Goal: Task Accomplishment & Management: Use online tool/utility

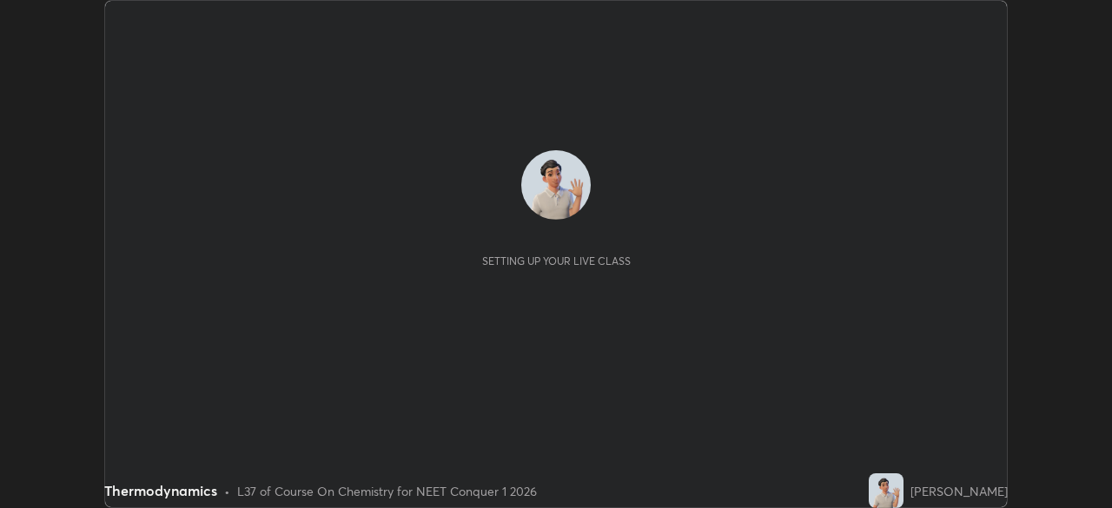
scroll to position [508, 1111]
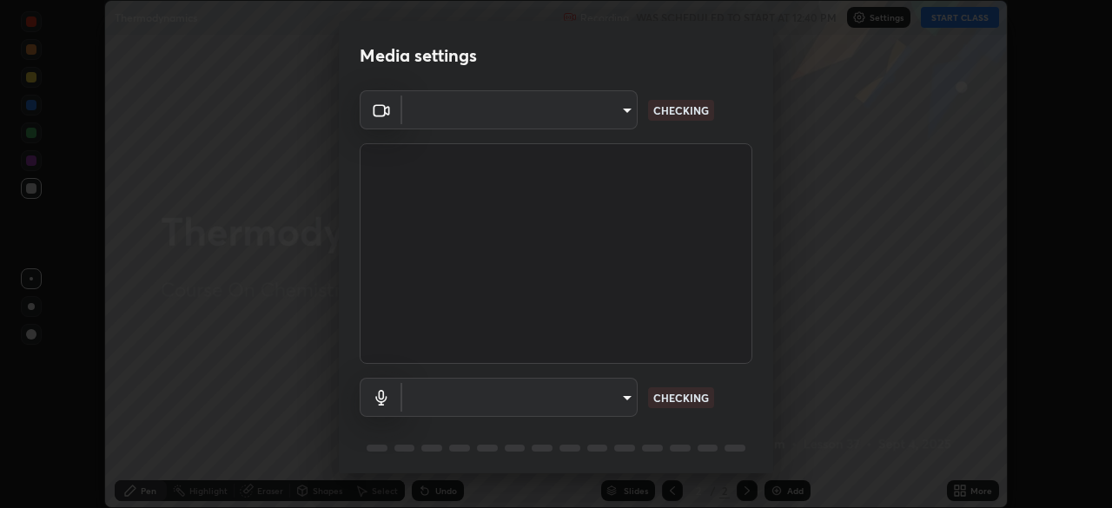
type input "bbfd6cf7026d504dd468edf870e60777175f15071da0e6f82e0d5b970fd68df4"
type input "b1bab7d63859cab71b7881bf805662d78c3c5fc770a40798e2f916984892b12a"
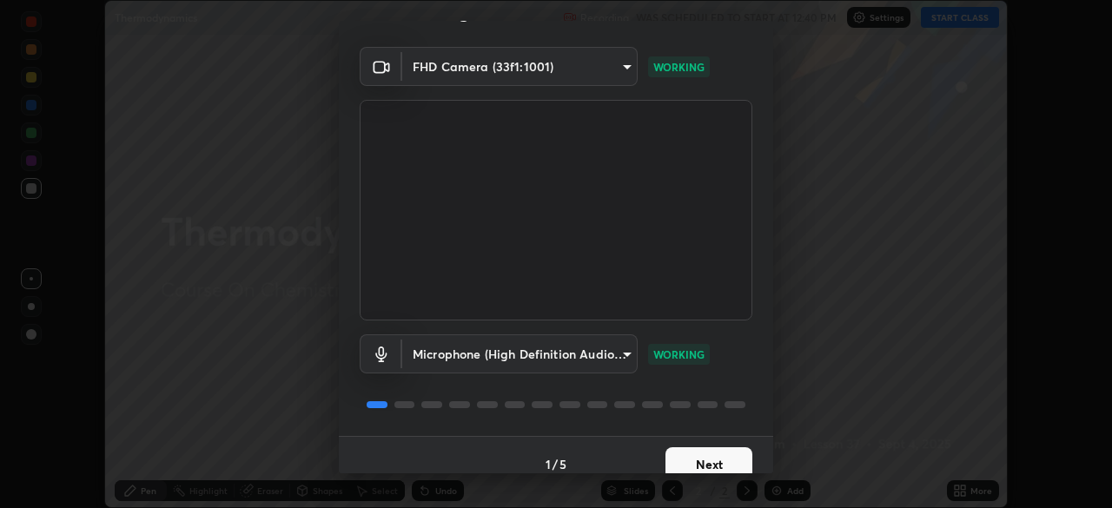
scroll to position [45, 0]
click at [672, 460] on button "Next" at bounding box center [709, 463] width 87 height 35
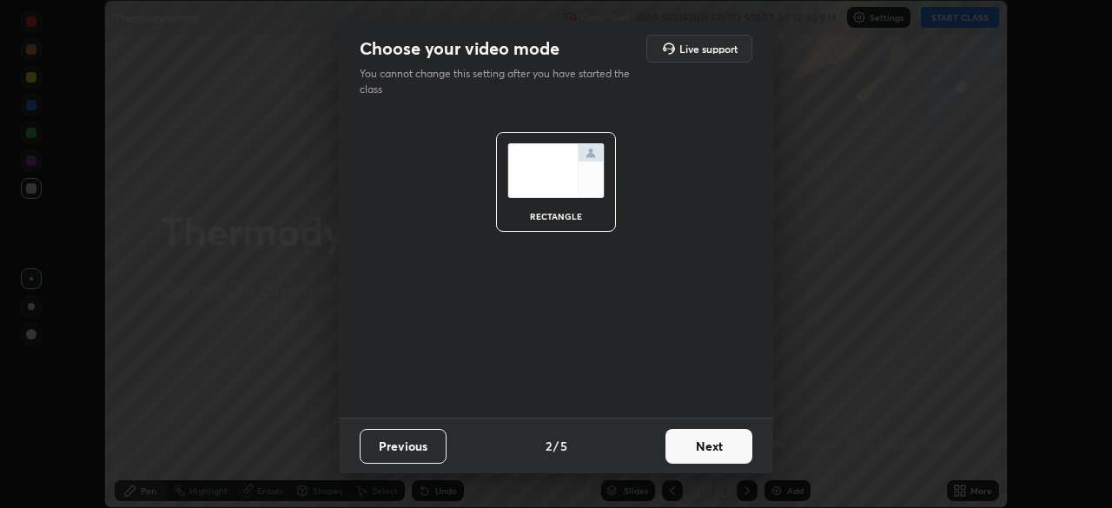
scroll to position [0, 0]
click at [676, 463] on button "Next" at bounding box center [709, 446] width 87 height 35
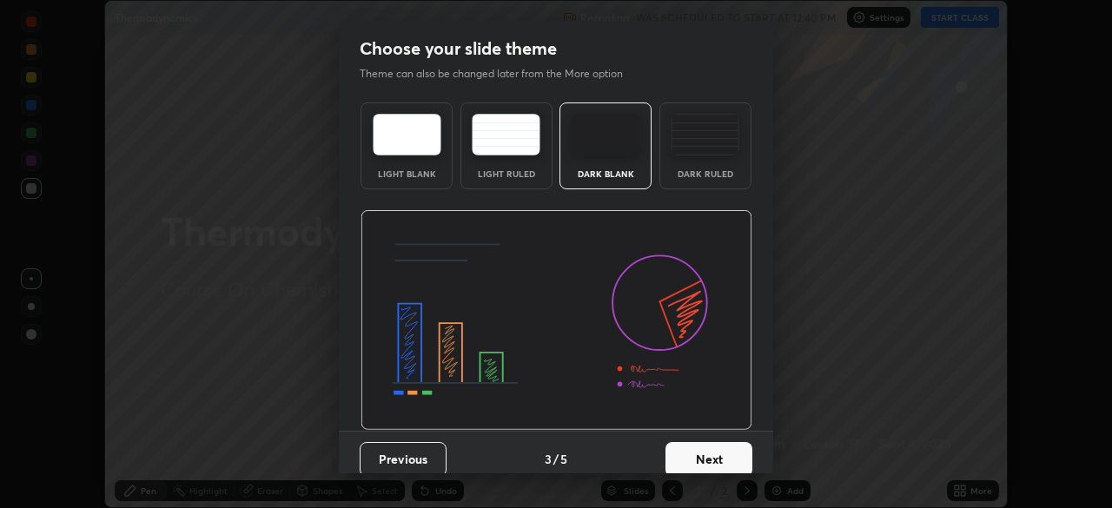
click at [677, 463] on button "Next" at bounding box center [709, 459] width 87 height 35
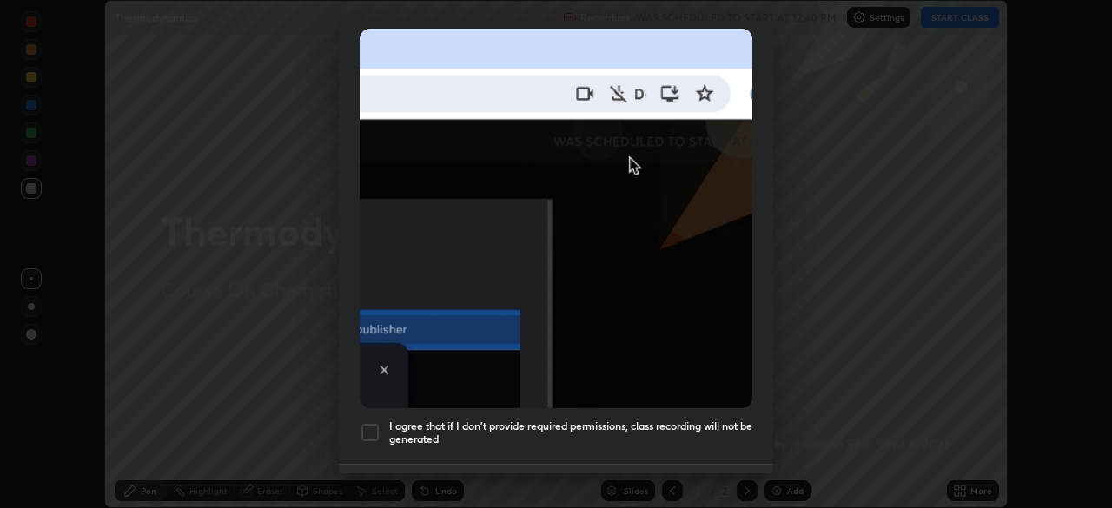
scroll to position [416, 0]
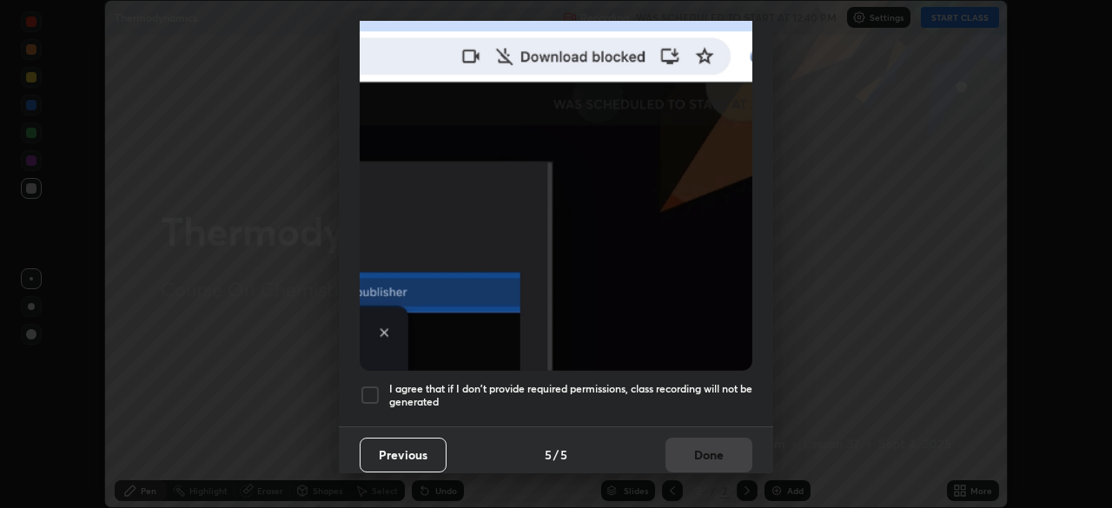
click at [646, 382] on h5 "I agree that if I don't provide required permissions, class recording will not …" at bounding box center [570, 395] width 363 height 27
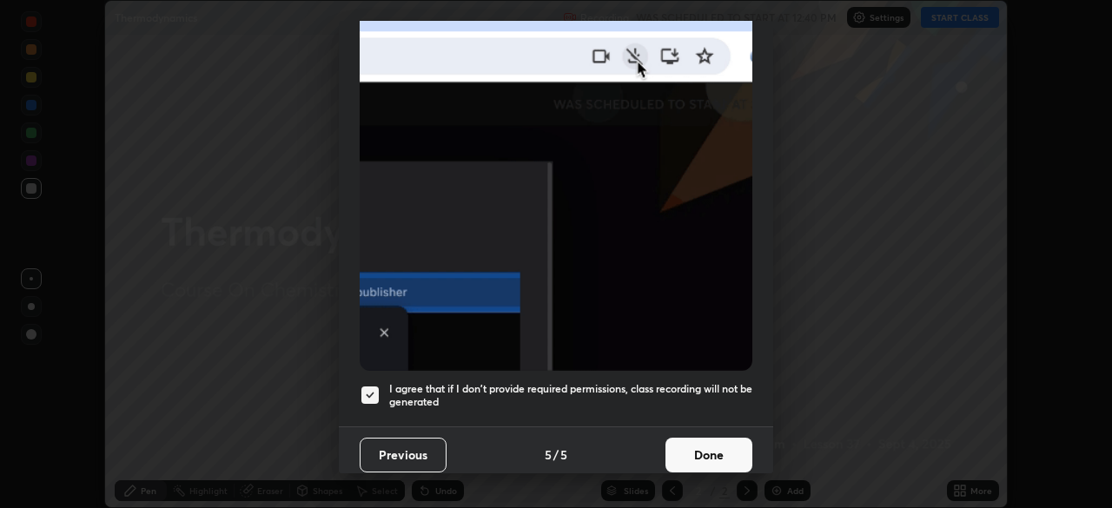
click at [681, 441] on button "Done" at bounding box center [709, 455] width 87 height 35
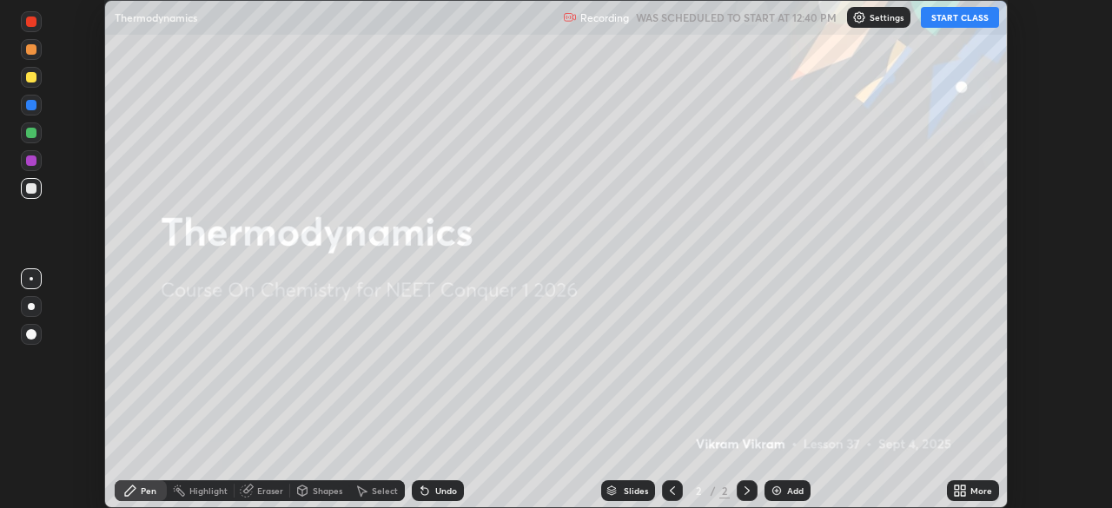
click at [944, 15] on button "START CLASS" at bounding box center [960, 17] width 78 height 21
click at [785, 489] on div "Add" at bounding box center [788, 491] width 46 height 21
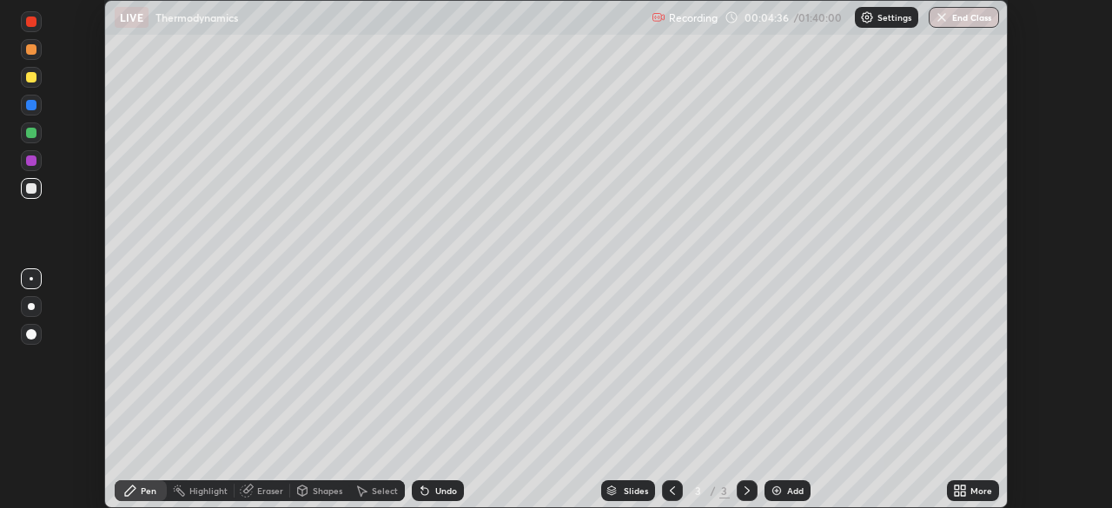
click at [35, 136] on div at bounding box center [31, 133] width 10 height 10
click at [30, 79] on div at bounding box center [31, 77] width 10 height 10
click at [439, 483] on div "Undo" at bounding box center [438, 491] width 52 height 21
click at [34, 190] on div at bounding box center [31, 188] width 10 height 10
click at [31, 134] on div at bounding box center [31, 133] width 10 height 10
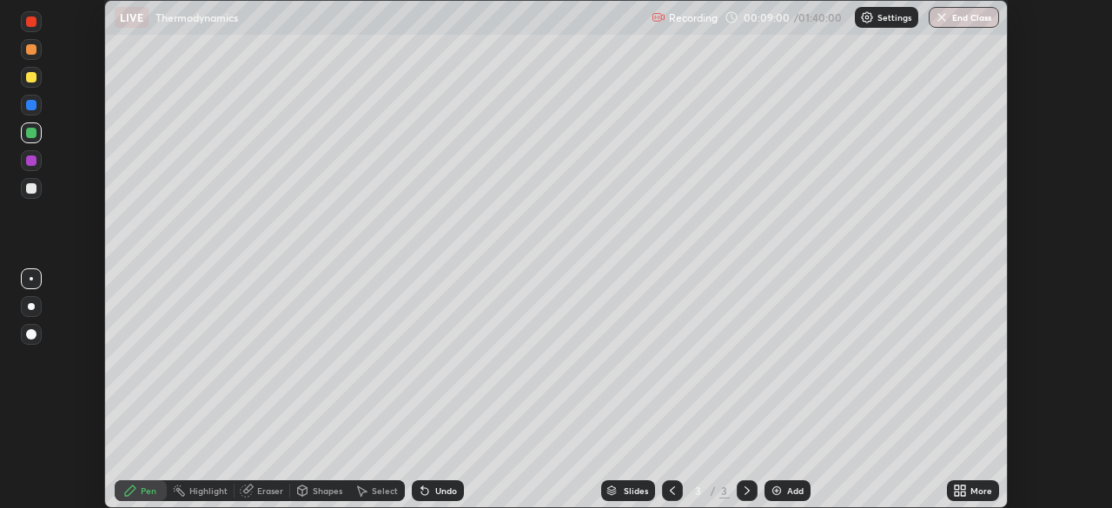
click at [32, 183] on div at bounding box center [31, 188] width 10 height 10
click at [775, 490] on img at bounding box center [777, 491] width 14 height 14
click at [34, 82] on div at bounding box center [31, 77] width 10 height 10
click at [36, 134] on div at bounding box center [31, 133] width 10 height 10
click at [423, 494] on icon at bounding box center [424, 491] width 7 height 7
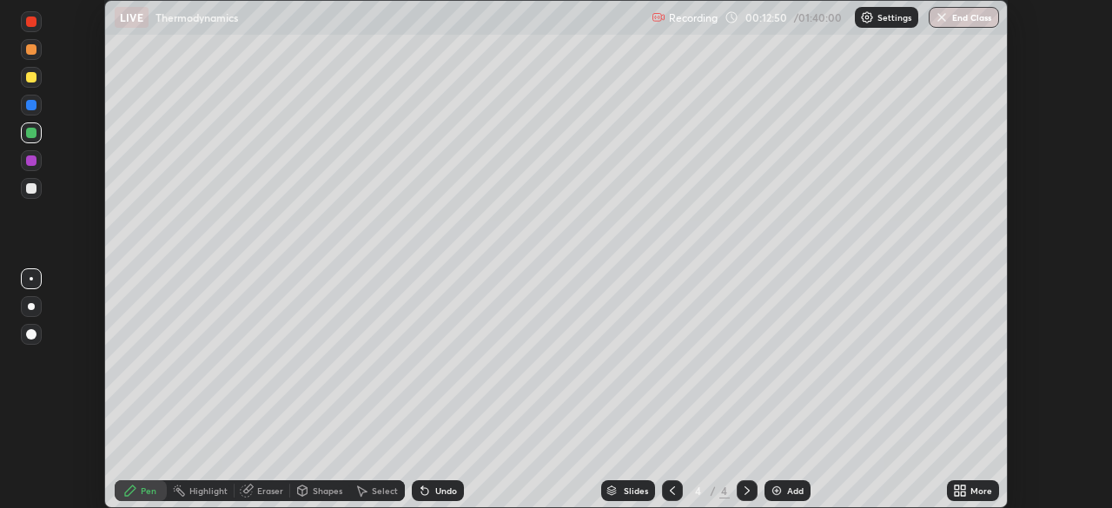
click at [423, 494] on icon at bounding box center [424, 491] width 7 height 7
click at [424, 494] on icon at bounding box center [424, 491] width 7 height 7
click at [422, 492] on icon at bounding box center [424, 491] width 7 height 7
click at [422, 493] on icon at bounding box center [424, 491] width 7 height 7
click at [422, 492] on icon at bounding box center [424, 491] width 7 height 7
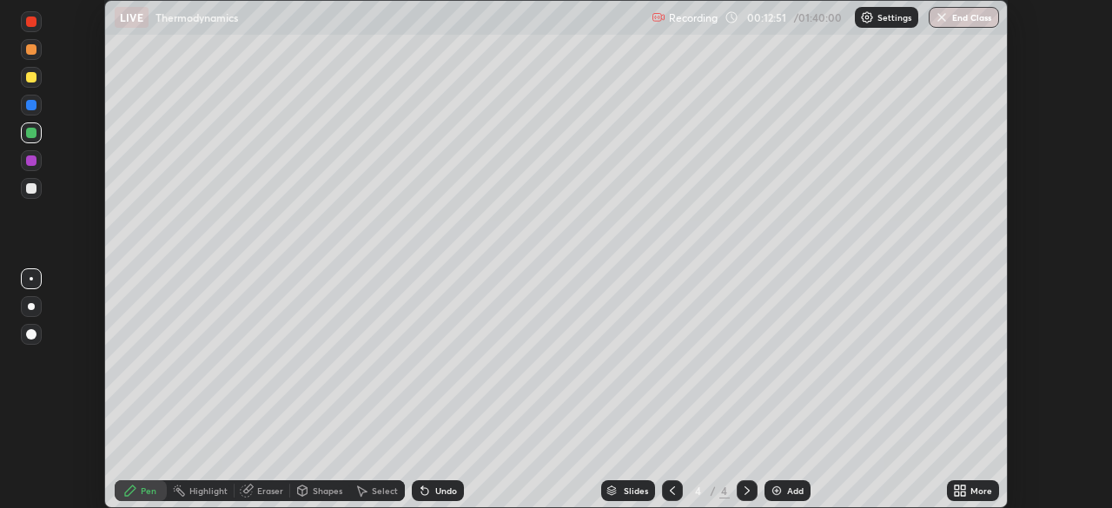
click at [422, 493] on icon at bounding box center [424, 491] width 7 height 7
click at [29, 52] on div at bounding box center [31, 49] width 10 height 10
click at [34, 168] on div at bounding box center [31, 160] width 21 height 21
click at [36, 195] on div at bounding box center [31, 188] width 21 height 21
click at [777, 492] on img at bounding box center [777, 491] width 14 height 14
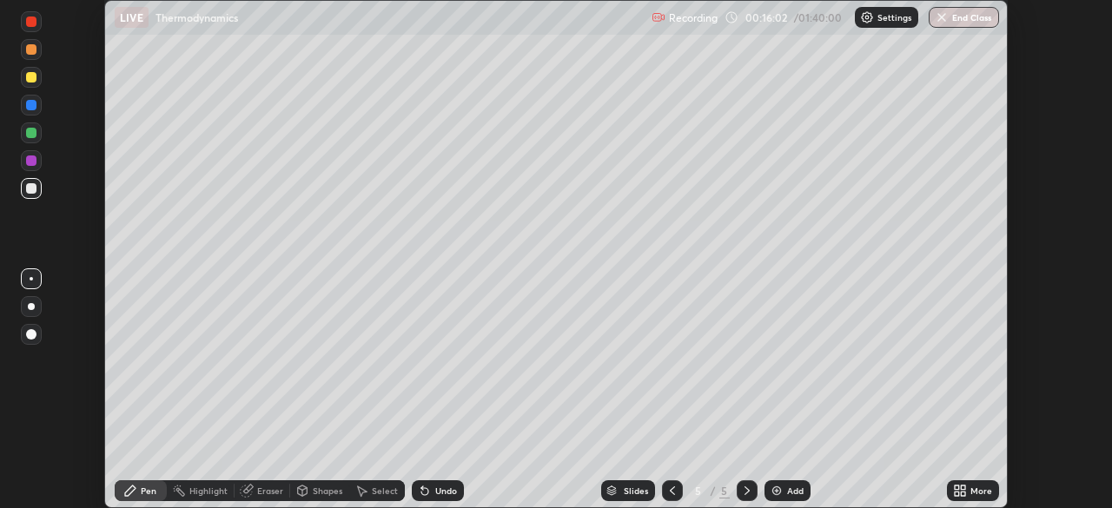
click at [326, 493] on div "Shapes" at bounding box center [328, 491] width 30 height 9
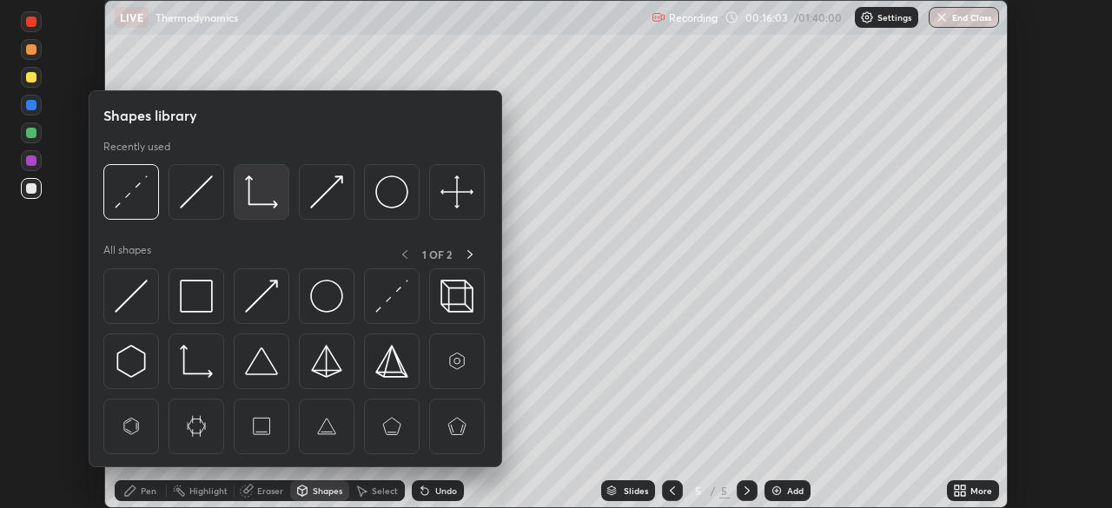
click at [250, 198] on img at bounding box center [261, 192] width 33 height 33
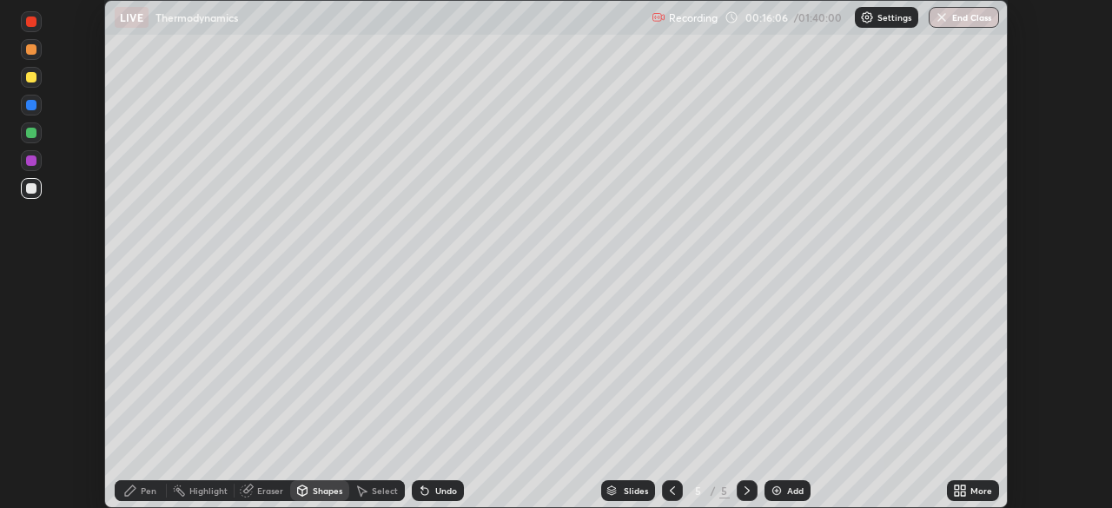
click at [34, 112] on div at bounding box center [31, 105] width 21 height 21
click at [323, 487] on div "Shapes" at bounding box center [328, 491] width 30 height 9
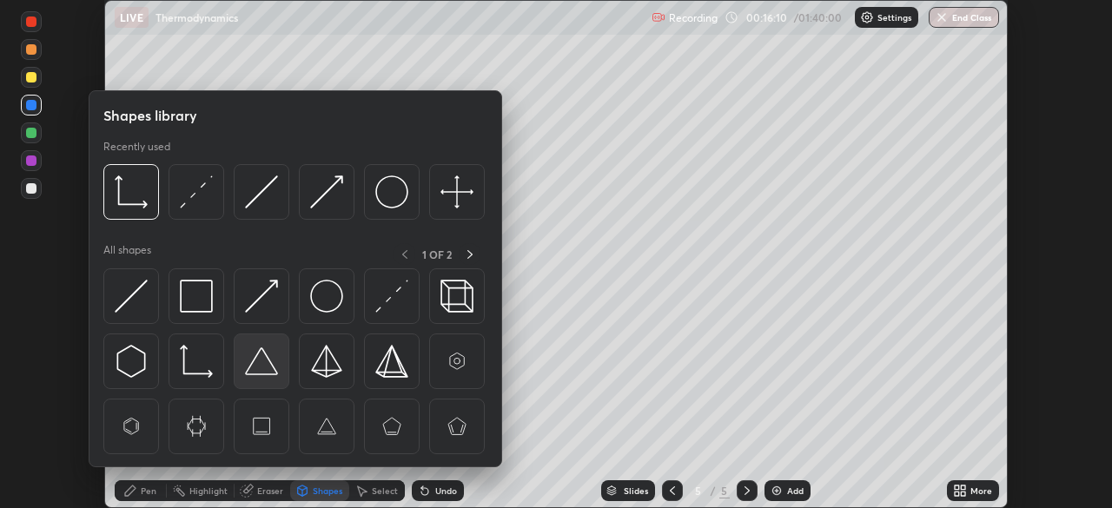
click at [262, 361] on img at bounding box center [261, 361] width 33 height 33
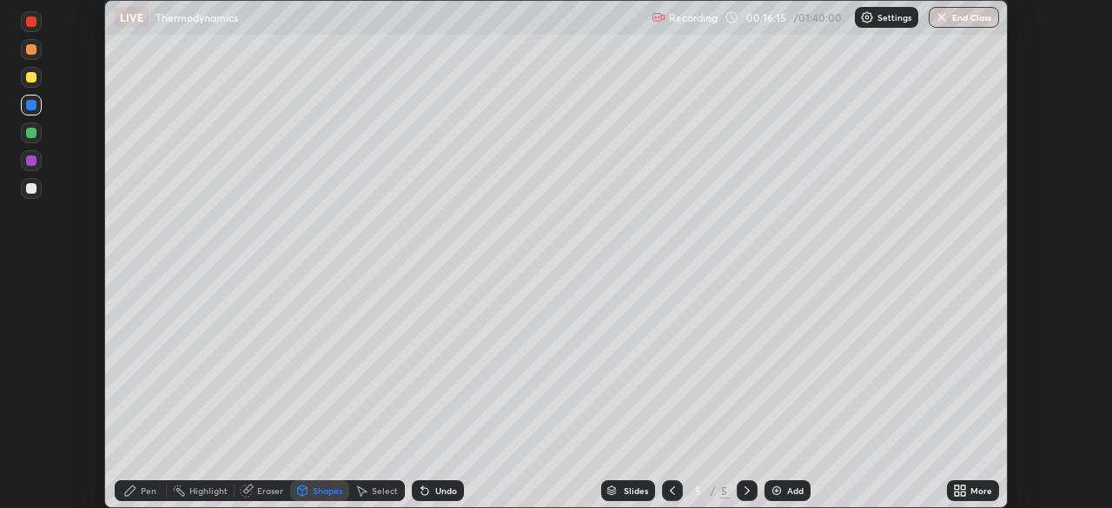
click at [421, 488] on icon at bounding box center [424, 491] width 7 height 7
click at [155, 490] on div "Pen" at bounding box center [149, 491] width 16 height 9
click at [422, 492] on icon at bounding box center [424, 491] width 7 height 7
click at [430, 501] on div "Undo" at bounding box center [438, 491] width 52 height 21
click at [30, 136] on div at bounding box center [31, 133] width 10 height 10
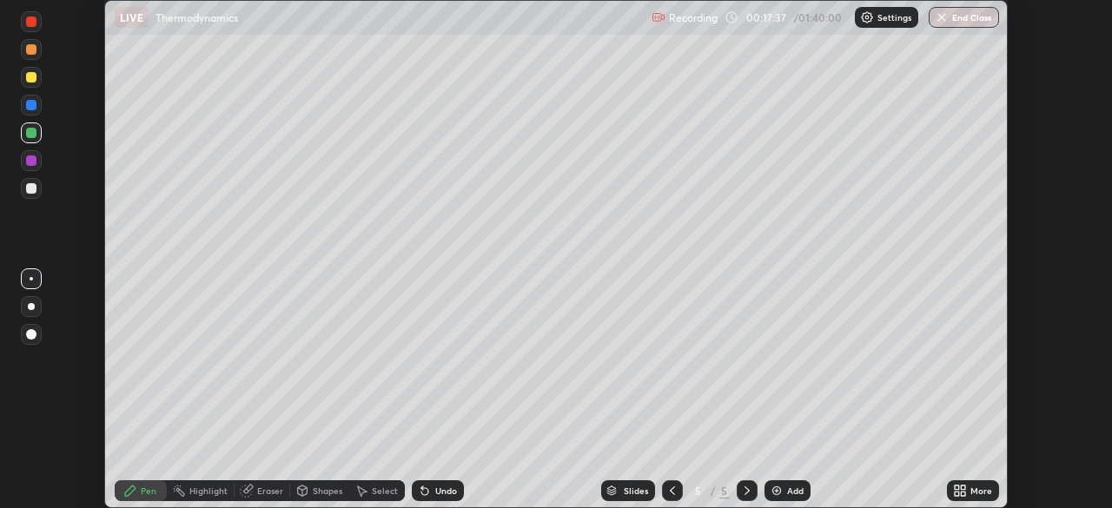
click at [26, 50] on div at bounding box center [31, 49] width 10 height 10
click at [776, 488] on img at bounding box center [777, 491] width 14 height 14
click at [30, 191] on div at bounding box center [31, 188] width 10 height 10
click at [30, 81] on div at bounding box center [31, 77] width 10 height 10
click at [425, 491] on icon at bounding box center [424, 491] width 7 height 7
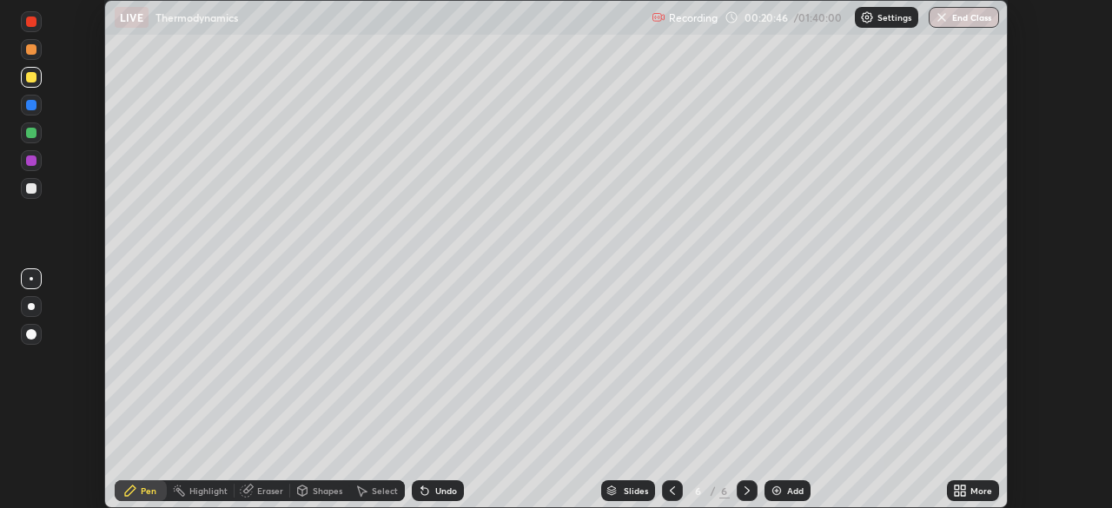
click at [32, 109] on div at bounding box center [31, 105] width 10 height 10
click at [31, 169] on div at bounding box center [31, 160] width 21 height 21
click at [29, 141] on div at bounding box center [31, 133] width 21 height 21
click at [31, 185] on div at bounding box center [31, 188] width 10 height 10
click at [770, 487] on img at bounding box center [777, 491] width 14 height 14
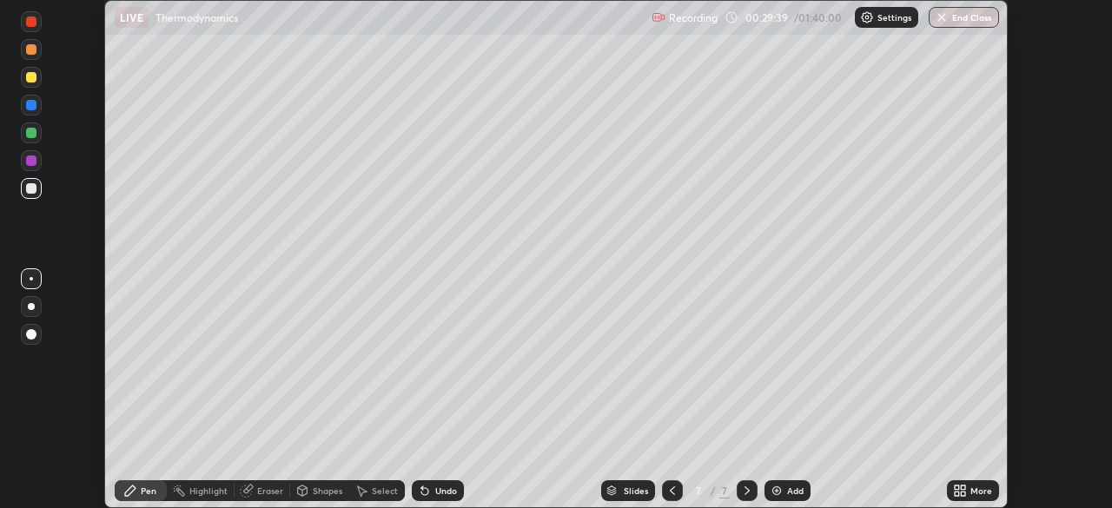
click at [429, 487] on icon at bounding box center [425, 491] width 14 height 14
click at [262, 494] on div "Eraser" at bounding box center [270, 491] width 26 height 9
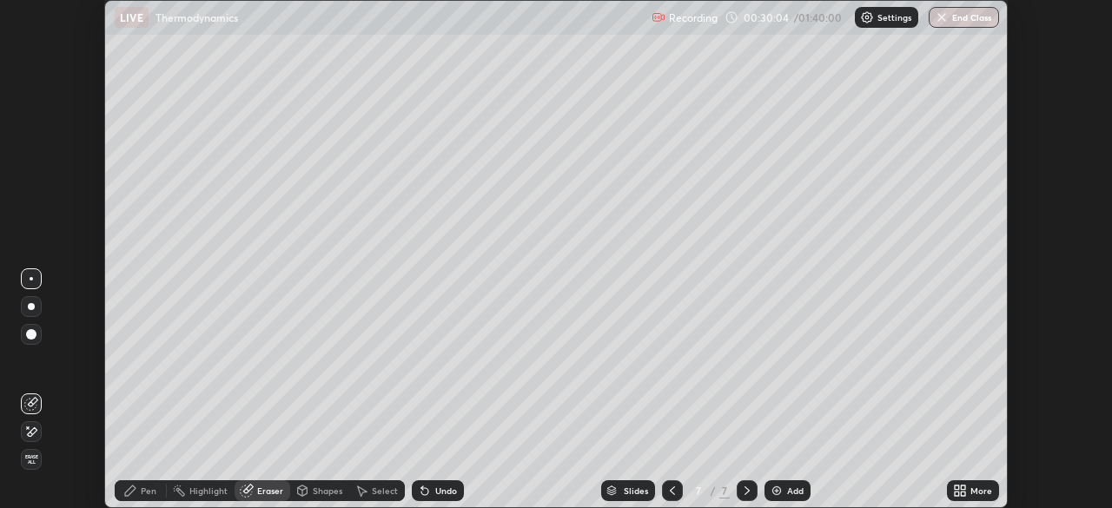
click at [141, 499] on div "Pen" at bounding box center [141, 491] width 52 height 21
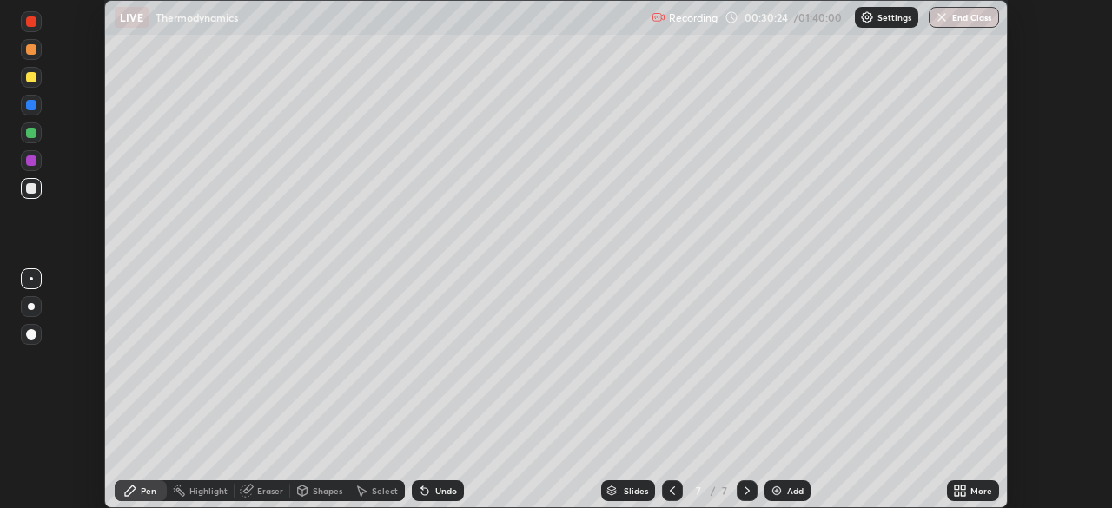
click at [431, 488] on div "Undo" at bounding box center [438, 491] width 52 height 21
click at [438, 481] on div "Undo" at bounding box center [438, 491] width 52 height 21
click at [29, 86] on div at bounding box center [31, 77] width 21 height 21
click at [766, 491] on div "Add" at bounding box center [788, 491] width 46 height 21
click at [437, 492] on div "Undo" at bounding box center [446, 491] width 22 height 9
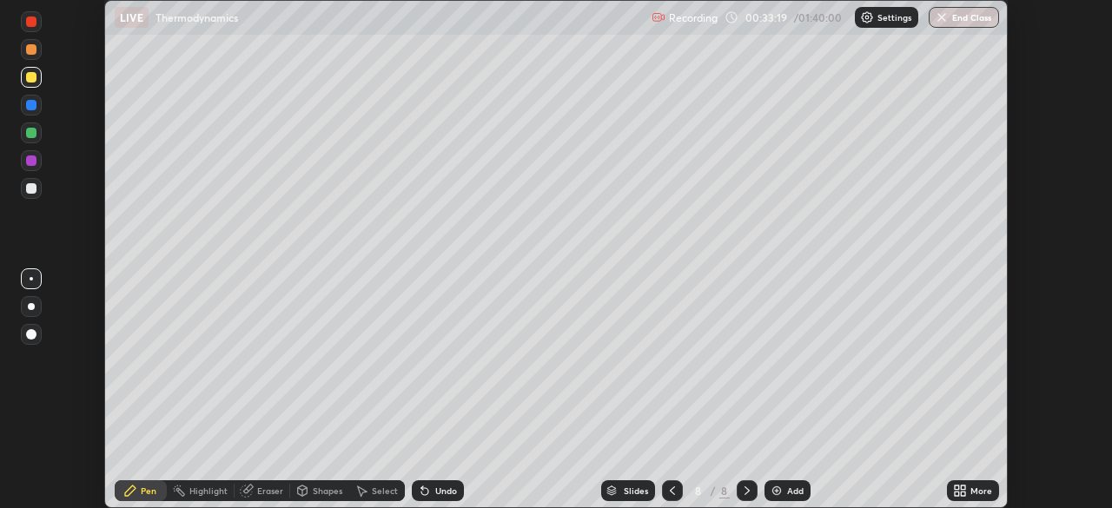
click at [662, 484] on div at bounding box center [672, 491] width 21 height 21
click at [261, 499] on div "Eraser" at bounding box center [263, 491] width 56 height 21
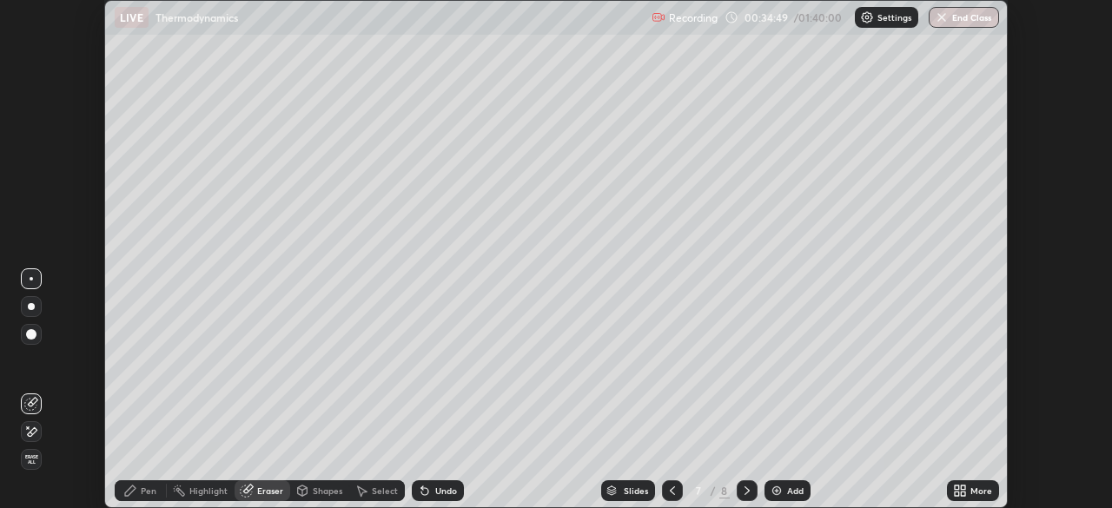
click at [739, 481] on div at bounding box center [747, 491] width 21 height 21
click at [142, 494] on div "Pen" at bounding box center [149, 491] width 16 height 9
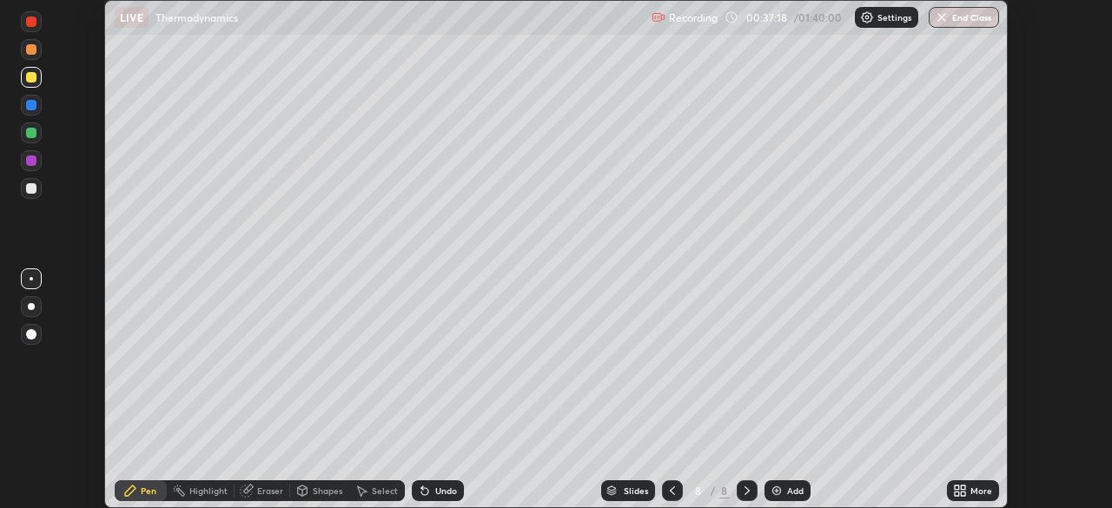
click at [271, 501] on div "Eraser" at bounding box center [263, 491] width 56 height 21
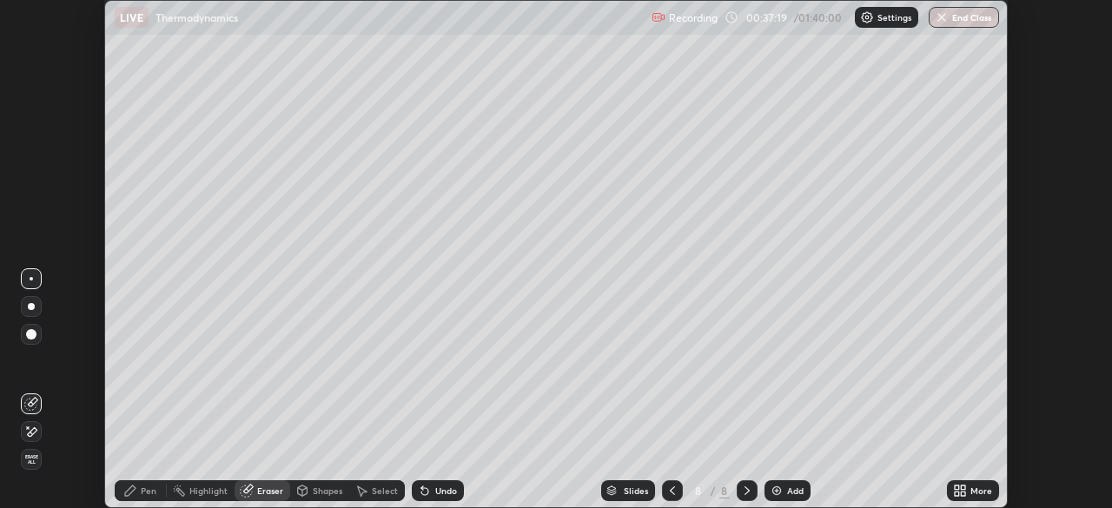
click at [34, 432] on icon at bounding box center [33, 432] width 10 height 9
click at [149, 493] on div "Pen" at bounding box center [149, 491] width 16 height 9
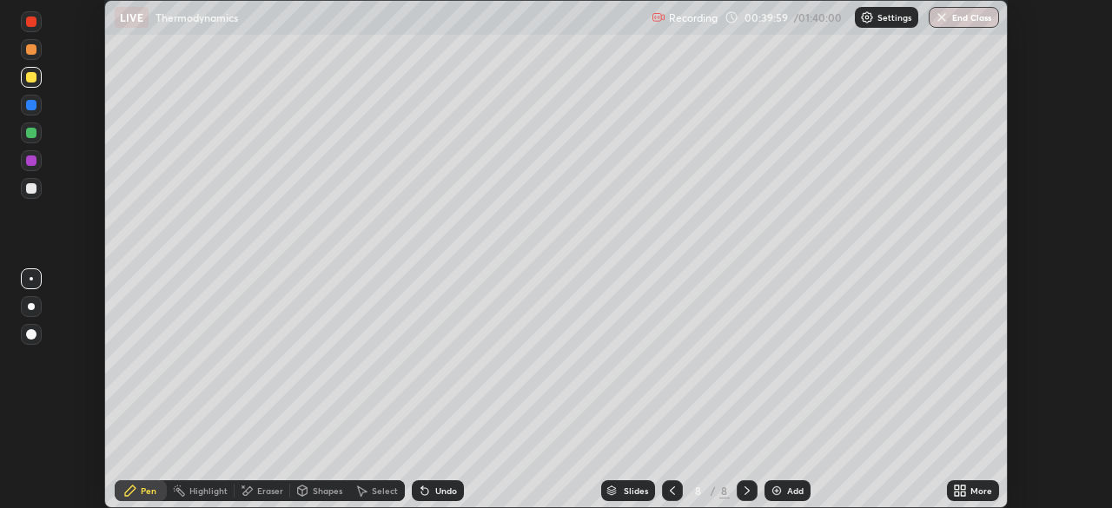
click at [32, 114] on div at bounding box center [31, 105] width 21 height 21
click at [26, 136] on div at bounding box center [31, 133] width 10 height 10
click at [435, 493] on div "Undo" at bounding box center [446, 491] width 22 height 9
click at [438, 491] on div "Undo" at bounding box center [446, 491] width 22 height 9
click at [439, 491] on div "Undo" at bounding box center [446, 491] width 22 height 9
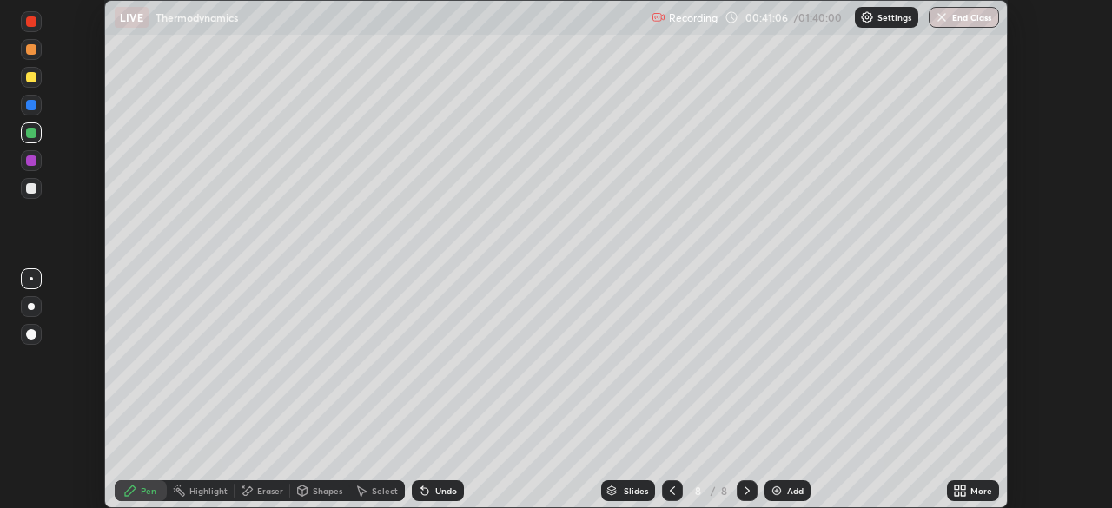
click at [440, 490] on div "Undo" at bounding box center [446, 491] width 22 height 9
click at [435, 493] on div "Undo" at bounding box center [446, 491] width 22 height 9
click at [435, 495] on div "Undo" at bounding box center [446, 491] width 22 height 9
click at [30, 159] on div at bounding box center [31, 161] width 10 height 10
click at [33, 188] on div at bounding box center [31, 188] width 10 height 10
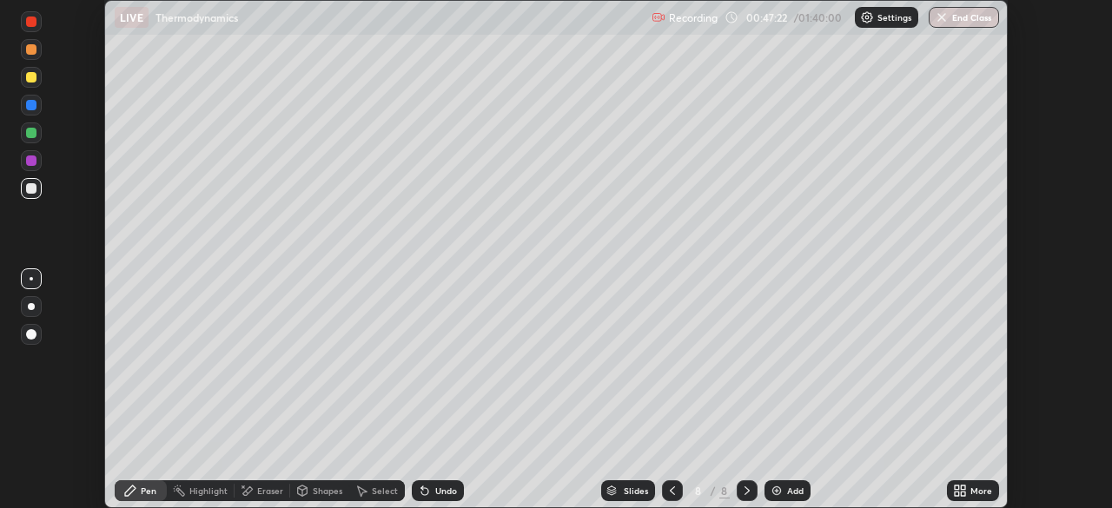
click at [775, 488] on img at bounding box center [777, 491] width 14 height 14
click at [26, 109] on div at bounding box center [31, 105] width 21 height 21
click at [28, 79] on div at bounding box center [31, 77] width 10 height 10
click at [28, 52] on div at bounding box center [31, 49] width 10 height 10
click at [423, 493] on icon at bounding box center [424, 491] width 7 height 7
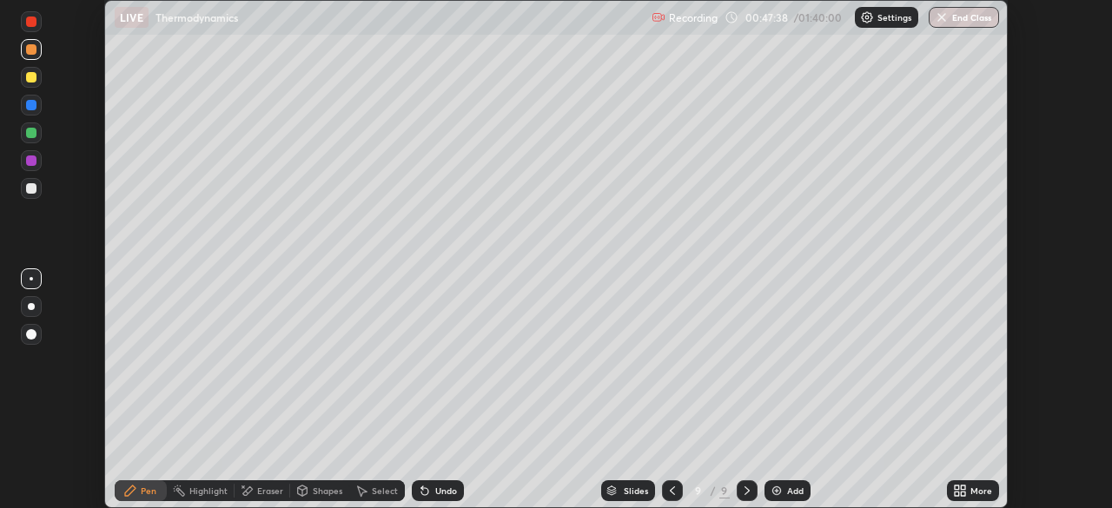
click at [428, 489] on icon at bounding box center [425, 491] width 14 height 14
click at [30, 86] on div at bounding box center [31, 77] width 21 height 21
click at [421, 489] on icon at bounding box center [424, 491] width 7 height 7
click at [783, 494] on div "Add" at bounding box center [788, 491] width 46 height 21
click at [32, 188] on div at bounding box center [31, 188] width 10 height 10
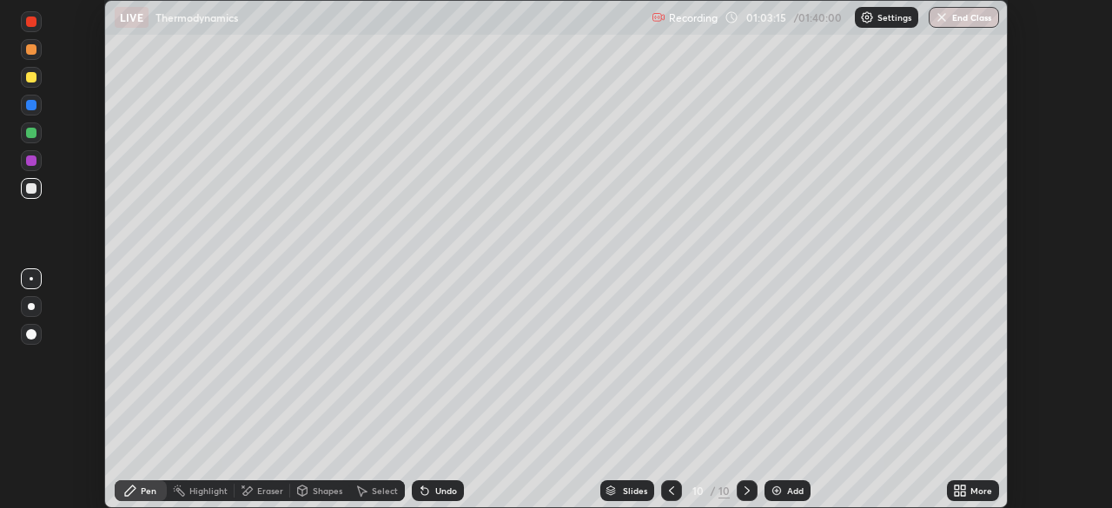
click at [440, 492] on div "Undo" at bounding box center [446, 491] width 22 height 9
click at [441, 489] on div "Undo" at bounding box center [446, 491] width 22 height 9
click at [443, 493] on div "Undo" at bounding box center [446, 491] width 22 height 9
click at [672, 489] on icon at bounding box center [672, 491] width 14 height 14
click at [740, 489] on icon at bounding box center [747, 491] width 14 height 14
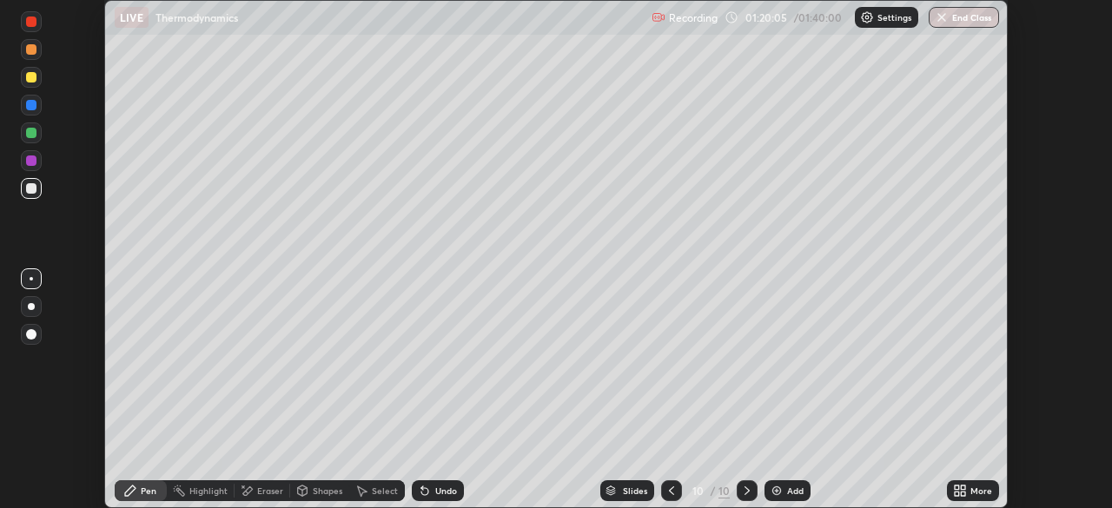
click at [767, 496] on div "Add" at bounding box center [788, 491] width 46 height 21
click at [439, 494] on div "Undo" at bounding box center [446, 491] width 22 height 9
click at [779, 495] on img at bounding box center [777, 491] width 14 height 14
click at [34, 162] on div at bounding box center [31, 161] width 10 height 10
click at [421, 494] on icon at bounding box center [424, 491] width 7 height 7
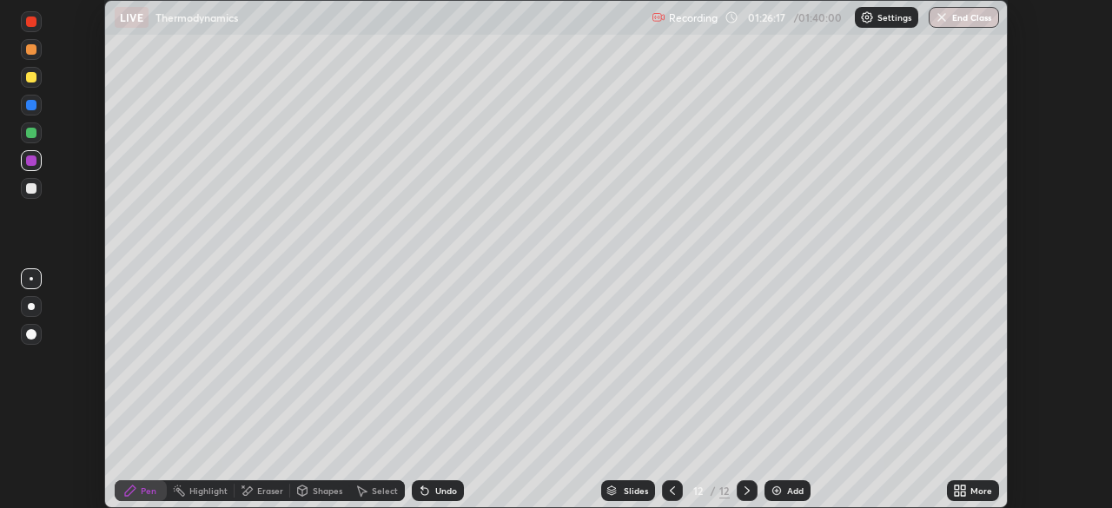
click at [778, 496] on img at bounding box center [777, 491] width 14 height 14
click at [28, 79] on div at bounding box center [31, 77] width 10 height 10
click at [435, 493] on div "Undo" at bounding box center [446, 491] width 22 height 9
click at [258, 493] on div "Eraser" at bounding box center [270, 491] width 26 height 9
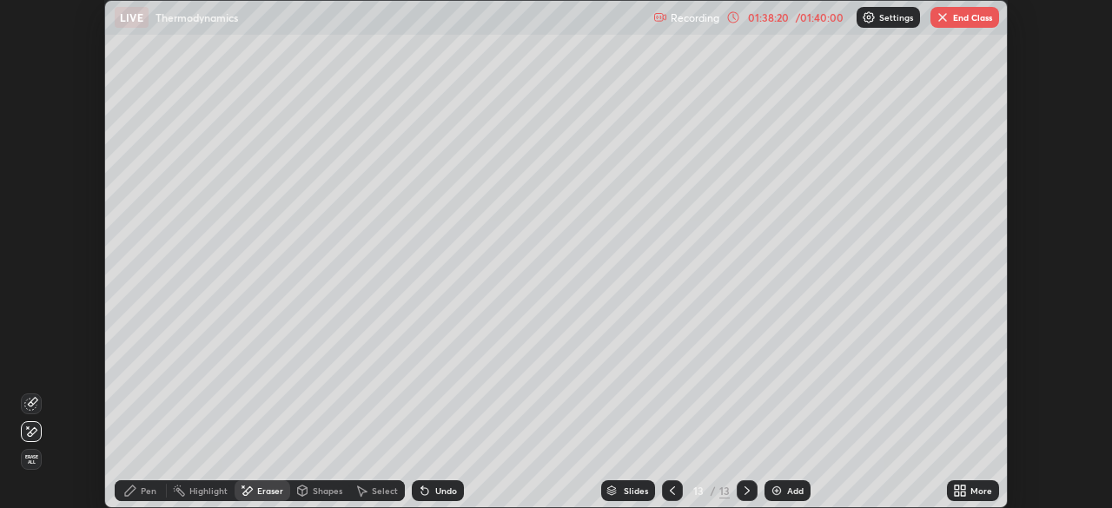
click at [143, 493] on div "Pen" at bounding box center [149, 491] width 16 height 9
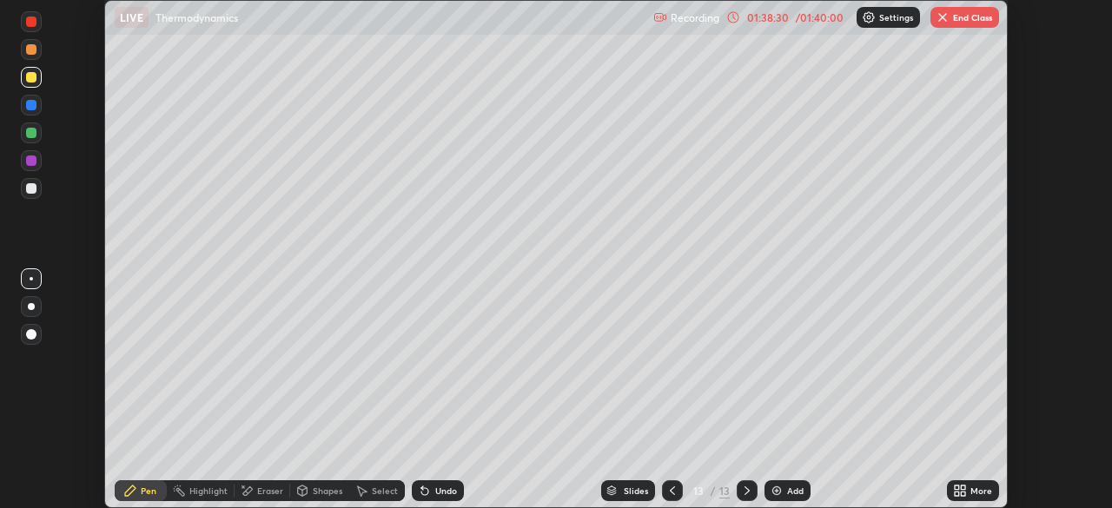
click at [430, 491] on div "Undo" at bounding box center [438, 491] width 52 height 21
click at [766, 487] on div "Add" at bounding box center [788, 491] width 46 height 21
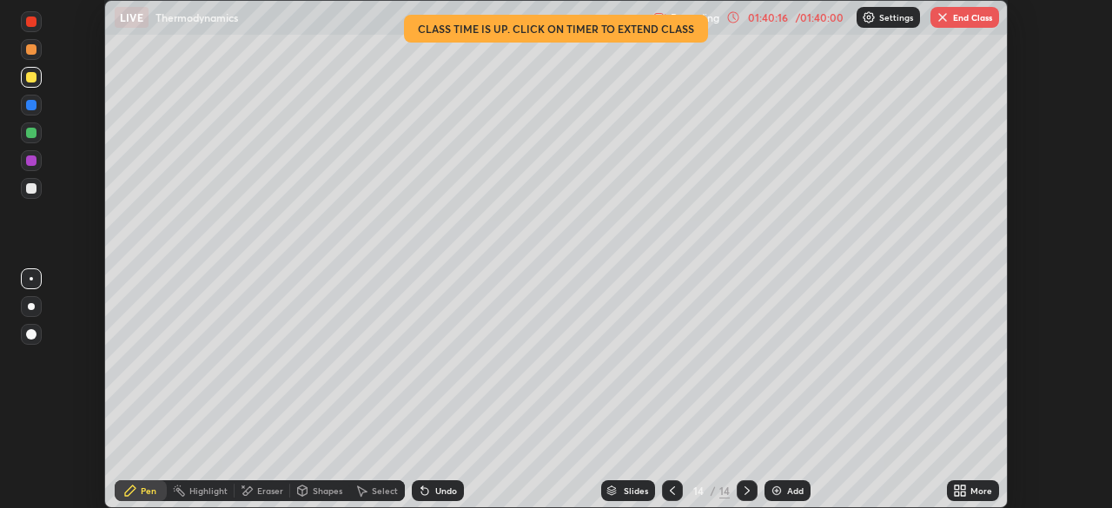
click at [259, 497] on div "Eraser" at bounding box center [263, 491] width 56 height 21
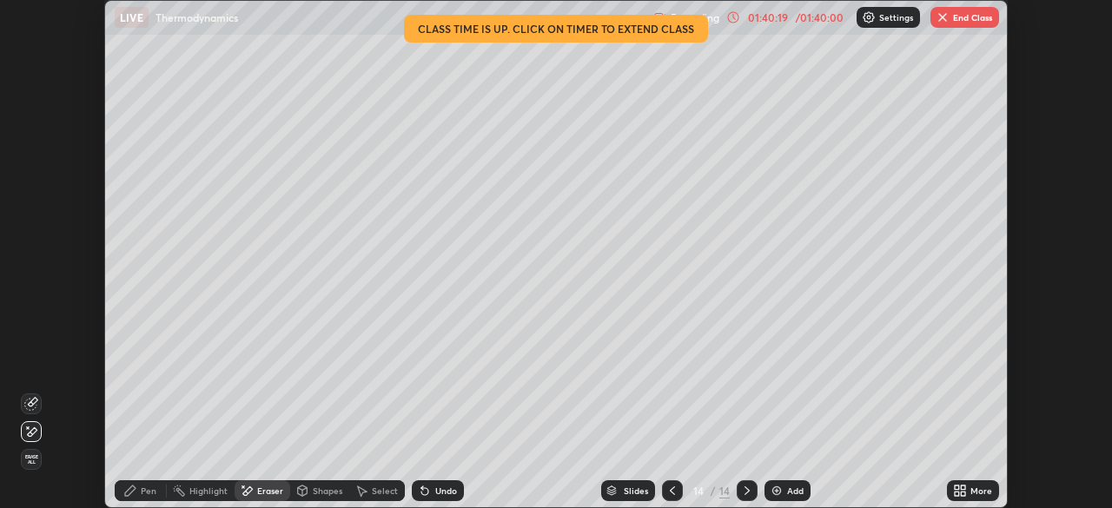
click at [150, 492] on div "Pen" at bounding box center [149, 491] width 16 height 9
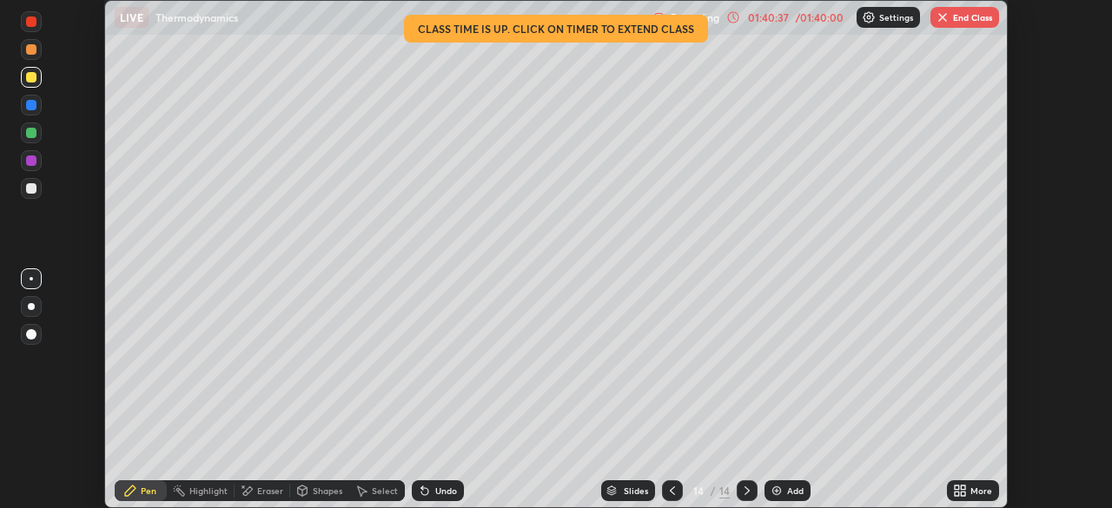
click at [440, 491] on div "Undo" at bounding box center [446, 491] width 22 height 9
click at [439, 495] on div "Undo" at bounding box center [446, 491] width 22 height 9
click at [372, 488] on div "Select" at bounding box center [385, 491] width 26 height 9
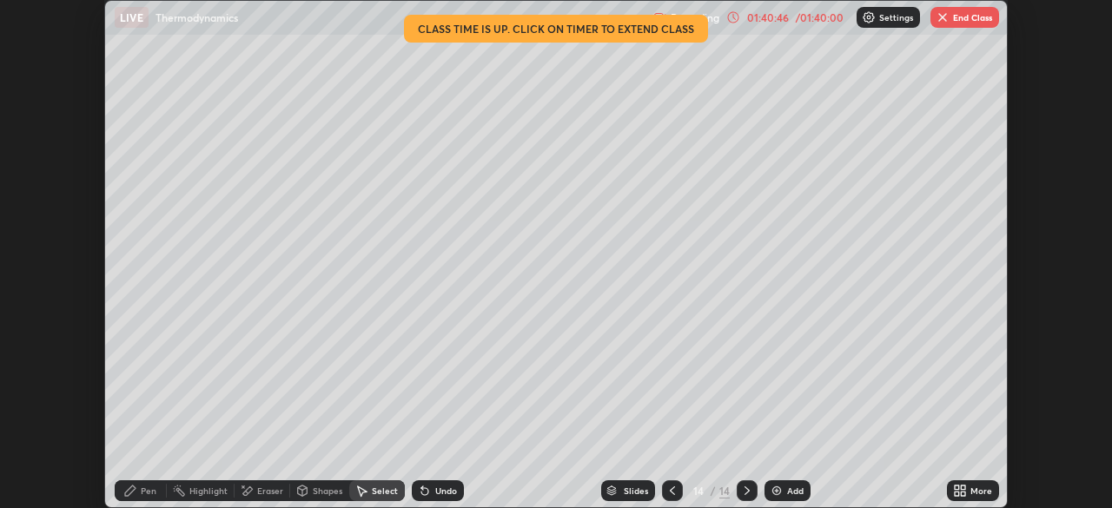
click at [421, 488] on icon at bounding box center [424, 491] width 7 height 7
click at [423, 493] on icon at bounding box center [424, 491] width 7 height 7
click at [421, 493] on icon at bounding box center [424, 491] width 7 height 7
click at [418, 487] on icon at bounding box center [425, 491] width 14 height 14
click at [146, 484] on div "Pen" at bounding box center [141, 491] width 52 height 21
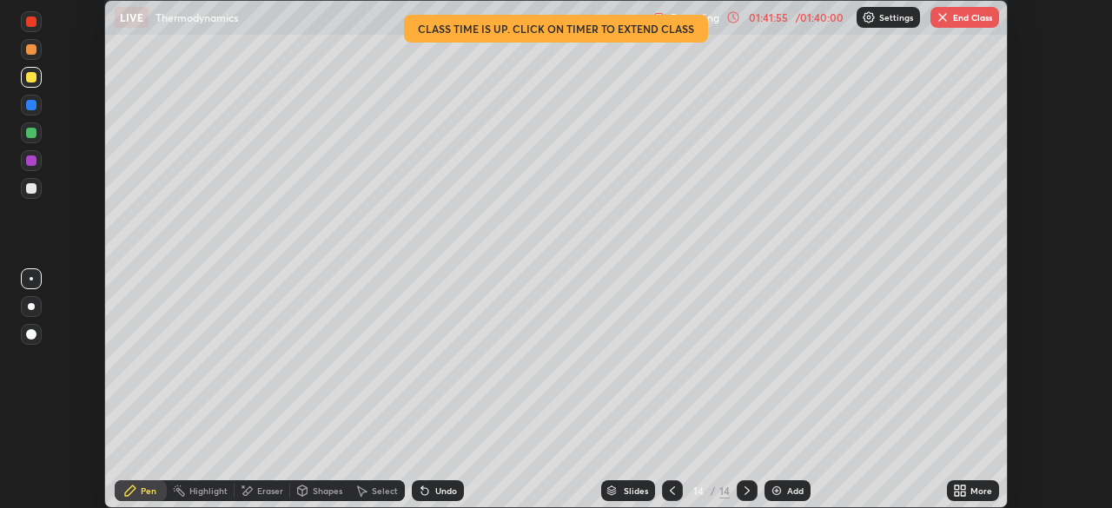
click at [671, 491] on icon at bounding box center [673, 491] width 14 height 14
click at [962, 23] on button "End Class" at bounding box center [965, 17] width 69 height 21
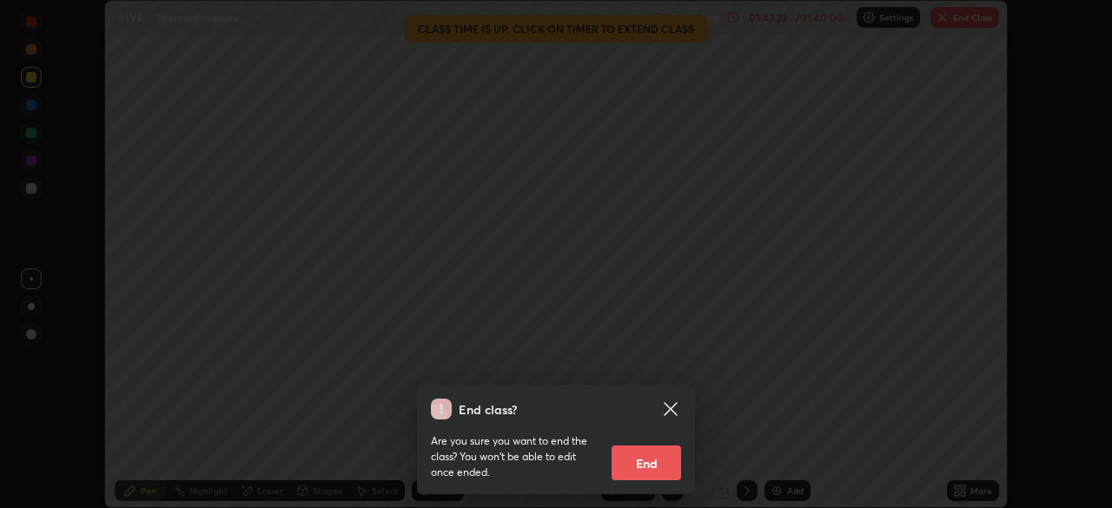
click at [746, 436] on div "End class? Are you sure you want to end the class? You won’t be able to edit on…" at bounding box center [556, 254] width 1112 height 508
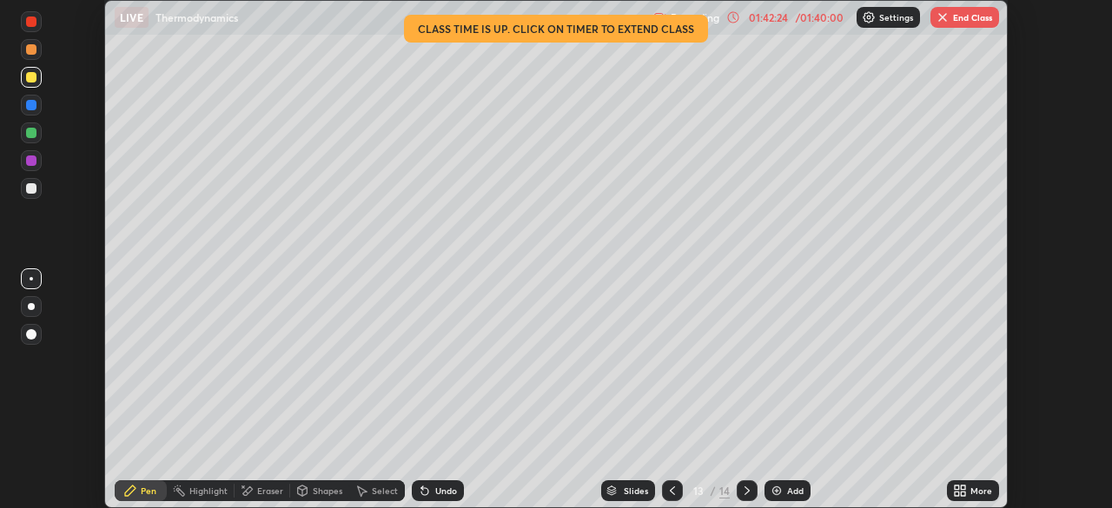
click at [669, 493] on icon at bounding box center [673, 491] width 14 height 14
click at [778, 495] on img at bounding box center [777, 491] width 14 height 14
click at [743, 490] on icon at bounding box center [747, 491] width 14 height 14
click at [745, 487] on icon at bounding box center [747, 491] width 5 height 9
click at [263, 493] on div "Eraser" at bounding box center [270, 491] width 26 height 9
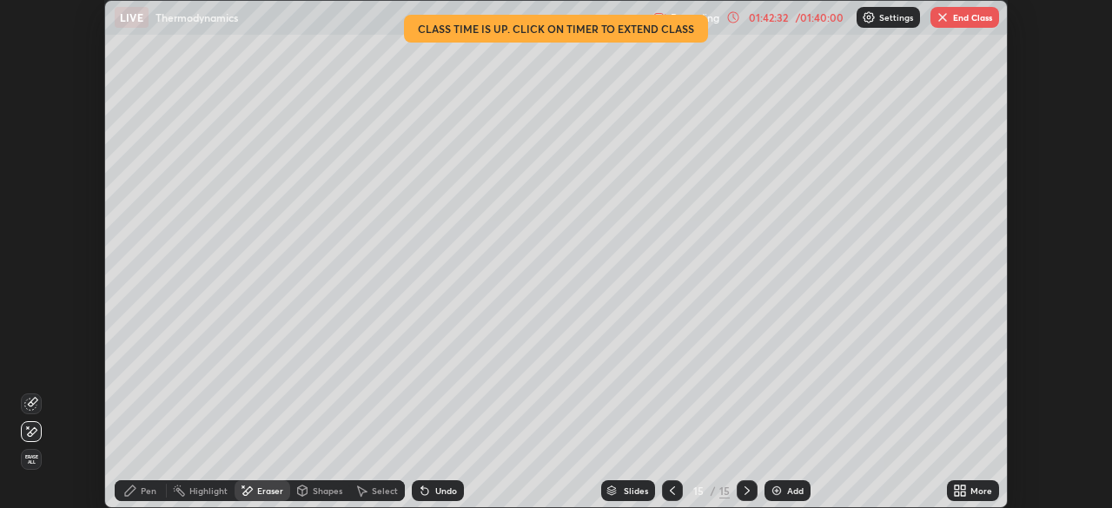
click at [37, 460] on span "Erase all" at bounding box center [31, 459] width 19 height 10
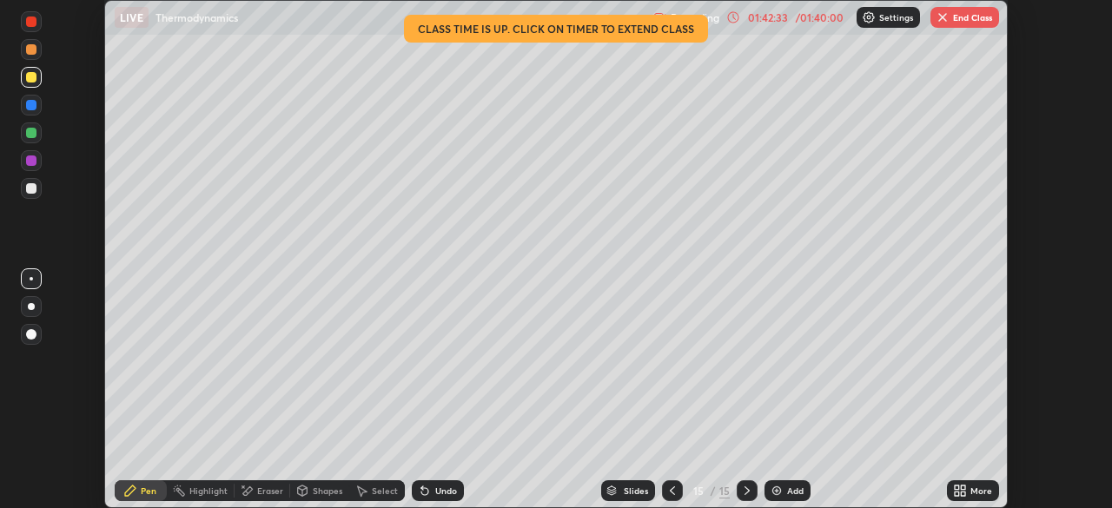
click at [955, 25] on button "End Class" at bounding box center [965, 17] width 69 height 21
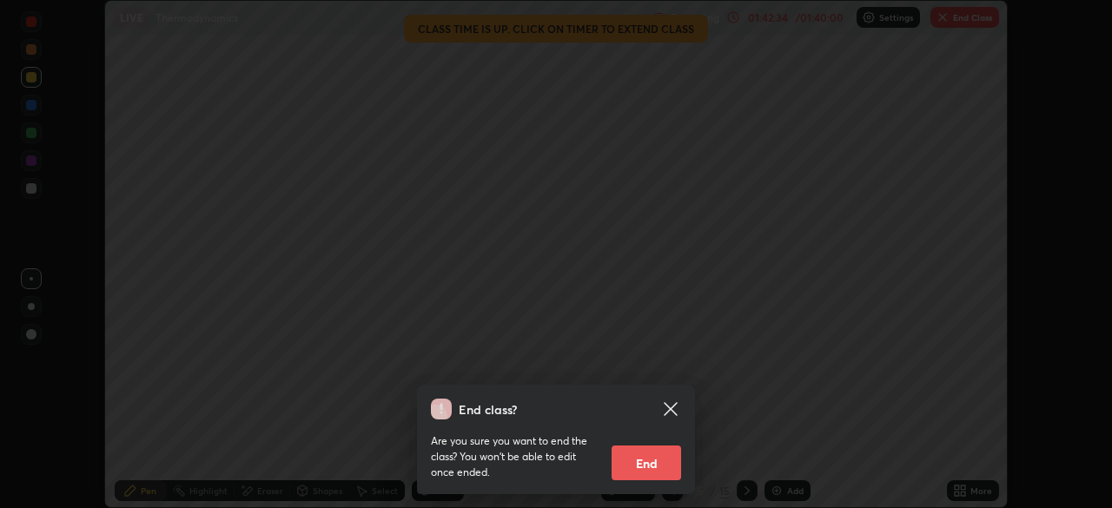
click at [677, 458] on button "End" at bounding box center [647, 463] width 70 height 35
